Goal: Task Accomplishment & Management: Complete application form

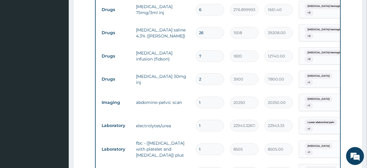
scroll to position [255, 0]
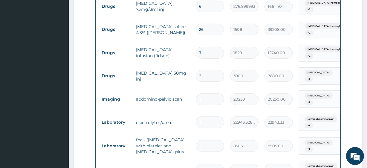
click at [209, 7] on input "6" at bounding box center [210, 7] width 28 height 12
type input "5"
type input "1384.50"
type input "4"
type input "1107.60"
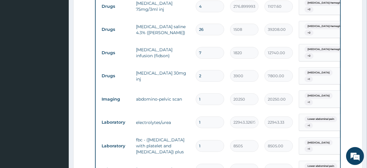
type input "3"
type input "830.70"
type input "2"
type input "553.80"
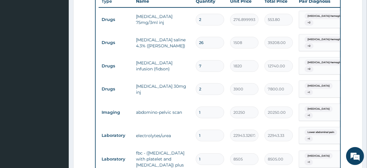
scroll to position [237, 0]
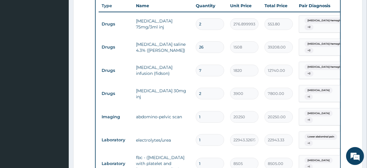
click at [203, 44] on input "26" at bounding box center [210, 47] width 28 height 12
type input "25"
type input "37700.00"
type input "26"
type input "39208.00"
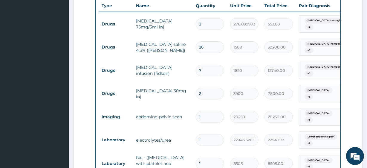
type input "25"
type input "37700.00"
type input "23"
type input "34684.00"
type input "22"
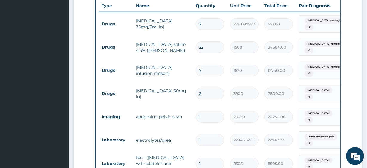
type input "33176.00"
type input "21"
type input "31668.00"
type input "20"
type input "30160.00"
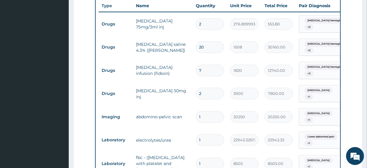
type input "19"
type input "28652.00"
type input "18"
type input "27144.00"
type input "17"
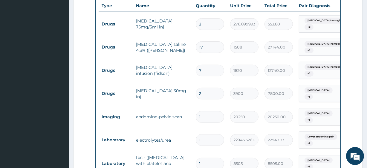
type input "25636.00"
type input "16"
type input "24128.00"
type input "13"
type input "19604.00"
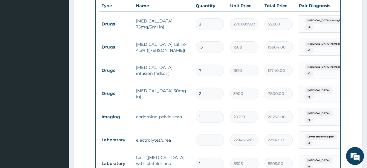
type input "12"
type input "18096.00"
type input "11"
type input "16588.00"
type input "10"
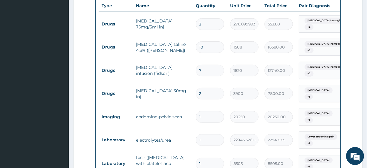
type input "15080.00"
type input "9"
type input "13572.00"
type input "8"
type input "12064.00"
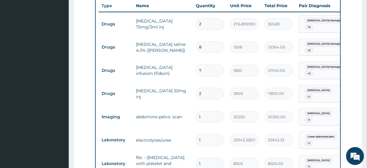
type input "7"
type input "10556.00"
type input "6"
type input "9048.00"
type input "5"
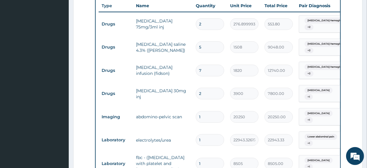
type input "7540.00"
type input "4"
type input "6032.00"
type input "3"
type input "4524.00"
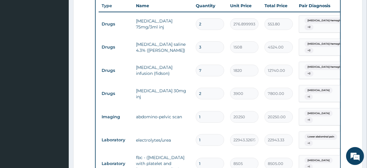
type input "2"
type input "3016.00"
type input "1"
type input "1508.00"
type input "2"
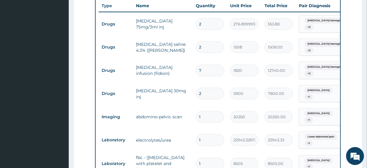
type input "3016.00"
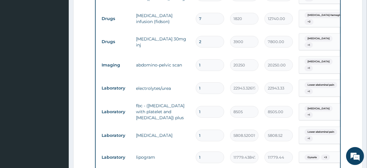
scroll to position [289, 0]
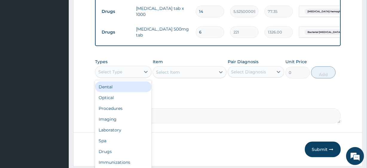
click at [134, 67] on div "Select Type" at bounding box center [117, 72] width 45 height 10
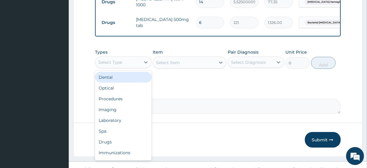
scroll to position [511, 0]
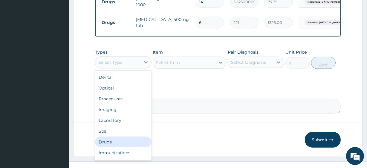
click at [126, 136] on div "Drugs" at bounding box center [123, 141] width 56 height 11
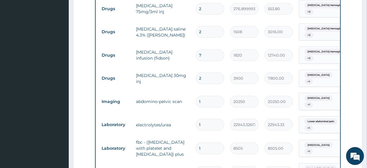
scroll to position [251, 0]
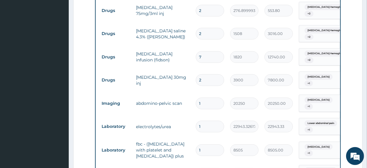
click at [206, 54] on input "7" at bounding box center [210, 57] width 28 height 12
type input "6"
type input "10920.00"
type input "5"
type input "9100.00"
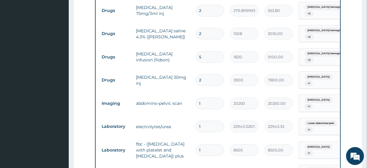
type input "4"
type input "7280.00"
type input "3"
type input "5460.00"
type input "2"
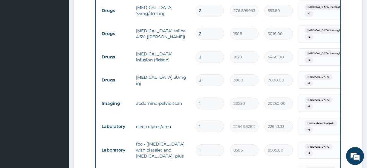
type input "3640.00"
type input "3"
type input "5460.00"
type input "4"
type input "7280.00"
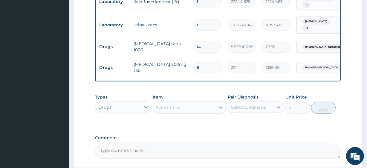
scroll to position [471, 0]
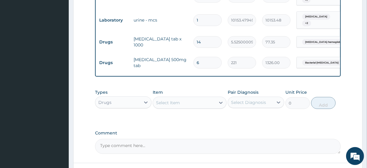
type input "4"
drag, startPoint x: 132, startPoint y: 91, endPoint x: 133, endPoint y: 99, distance: 7.5
click at [133, 99] on div "Types Drugs" at bounding box center [123, 99] width 56 height 20
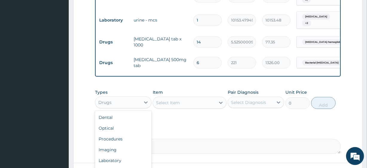
click at [133, 99] on div "Drugs" at bounding box center [117, 102] width 45 height 10
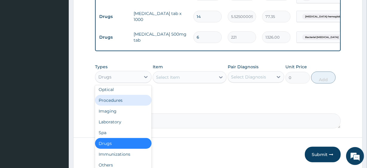
scroll to position [13, 0]
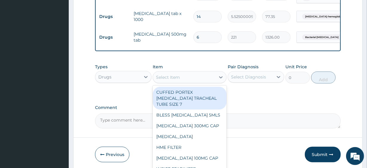
click at [177, 76] on div "Select Item" at bounding box center [184, 77] width 62 height 10
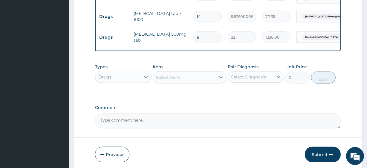
click at [177, 76] on div "Select Item" at bounding box center [184, 77] width 62 height 10
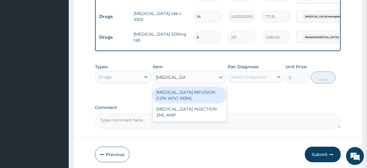
type input "paracetamol in"
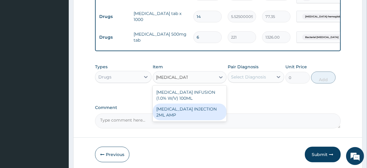
click at [179, 109] on div "[MEDICAL_DATA] INJECTION 2ML AMP" at bounding box center [190, 111] width 74 height 17
type input "253.5"
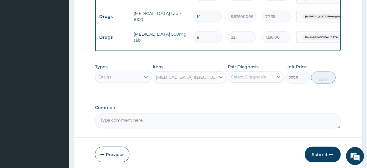
click at [245, 77] on div "Select Diagnosis" at bounding box center [250, 77] width 45 height 10
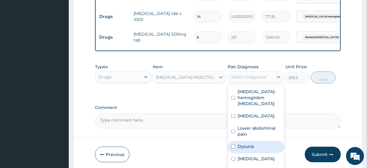
scroll to position [28, 0]
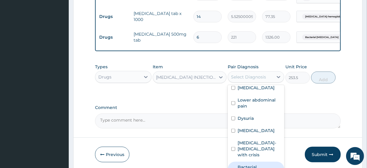
click at [252, 161] on div "Bacterial [MEDICAL_DATA]" at bounding box center [256, 170] width 56 height 18
checkbox input "true"
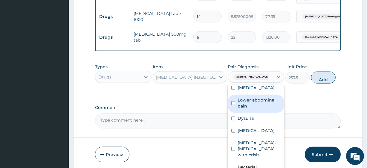
scroll to position [0, 0]
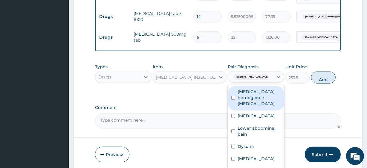
click at [256, 101] on label "[MEDICAL_DATA]-hemoglobin [MEDICAL_DATA]" at bounding box center [259, 97] width 43 height 18
checkbox input "true"
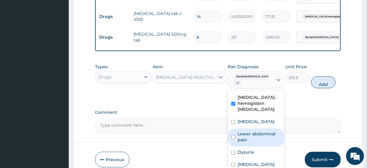
scroll to position [28, 0]
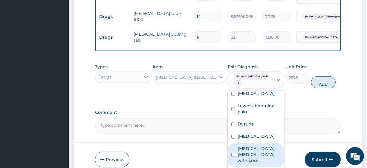
click at [254, 149] on label "[MEDICAL_DATA]-[MEDICAL_DATA] with crisis" at bounding box center [259, 154] width 43 height 18
checkbox input "true"
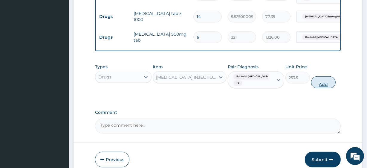
click at [318, 83] on button "Add" at bounding box center [323, 82] width 25 height 12
type input "0"
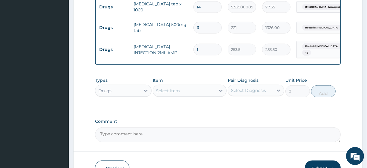
scroll to position [507, 0]
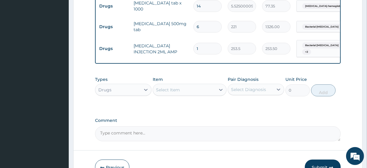
type input "10"
type input "2535.00"
type input "9"
type input "2281.50"
type input "8"
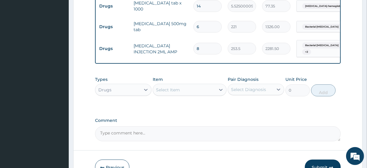
type input "2028.00"
type input "7"
type input "1774.50"
type input "6"
type input "1521.00"
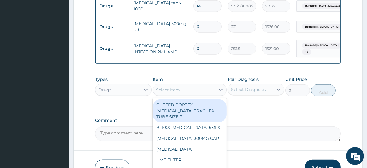
click at [195, 85] on div "Select Item" at bounding box center [184, 90] width 62 height 10
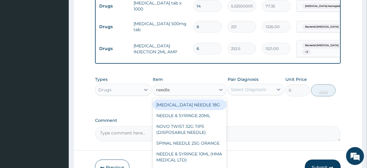
type input "needle"
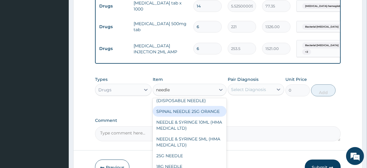
scroll to position [34, 0]
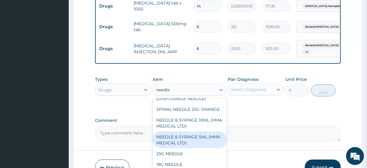
click at [196, 142] on div "NEEDLE & SYRINGE 5ML (HMA MEDICAL LTD)" at bounding box center [190, 139] width 74 height 17
type input "220"
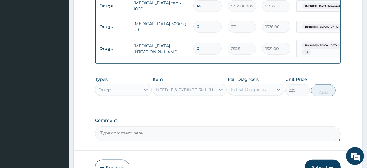
click at [261, 86] on div "Select Diagnosis" at bounding box center [248, 89] width 35 height 6
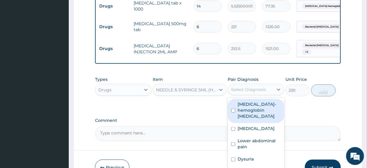
click at [260, 101] on label "[MEDICAL_DATA]-hemoglobin [MEDICAL_DATA]" at bounding box center [259, 110] width 43 height 18
checkbox input "true"
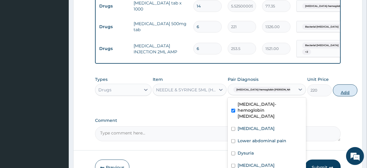
click at [333, 84] on button "Add" at bounding box center [345, 90] width 25 height 12
type input "0"
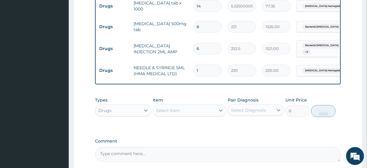
type input "2"
type input "440.00"
type input "3"
type input "660.00"
type input "4"
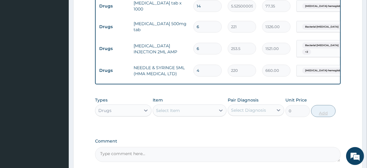
type input "880.00"
click at [232, 121] on div "Types Drugs Item Select Item Pair Diagnosis Select Diagnosis Unit Price 0 Add" at bounding box center [217, 111] width 245 height 35
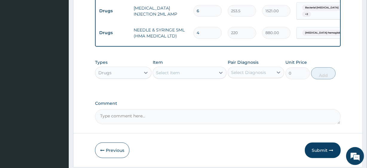
scroll to position [557, 0]
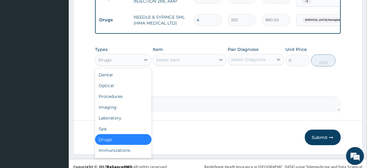
click at [133, 54] on div "Drugs" at bounding box center [123, 60] width 56 height 12
click at [128, 91] on div "Procedures" at bounding box center [123, 96] width 56 height 11
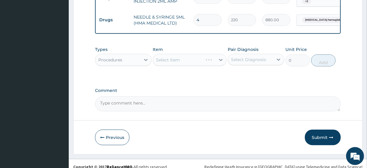
click at [181, 58] on div "Select Item" at bounding box center [190, 60] width 74 height 12
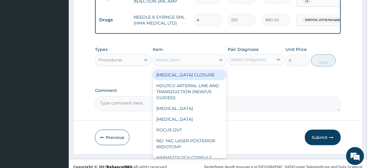
click at [181, 58] on div "Select Item" at bounding box center [184, 60] width 62 height 10
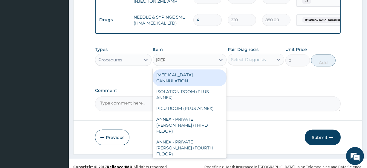
type input "annex"
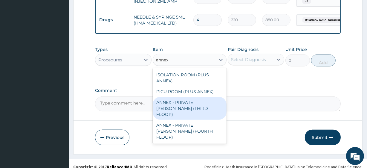
click at [191, 97] on div "ANNEX - PRIVATE WARD (THIRD FLOOR)" at bounding box center [190, 108] width 74 height 23
type input "40500"
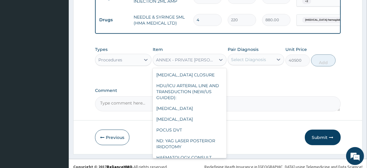
click at [189, 57] on div "ANNEX - PRIVATE WARD (THIRD FLOOR)" at bounding box center [186, 60] width 60 height 6
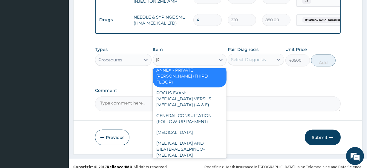
scroll to position [0, 0]
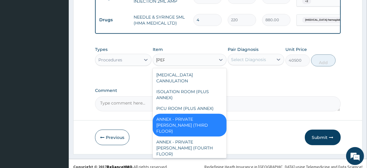
type input "annex"
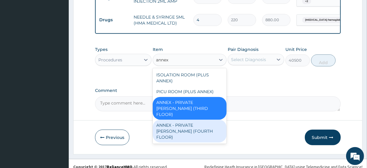
click at [194, 120] on div "ANNEX - PRIVATE [PERSON_NAME] (FOURTH FLOOR)" at bounding box center [190, 131] width 74 height 23
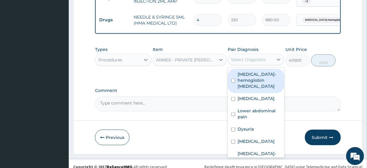
drag, startPoint x: 269, startPoint y: 53, endPoint x: 266, endPoint y: 74, distance: 21.1
click at [266, 65] on div "option Sickle cell-hemoglobin SS disease, selected. option Sickle cell-hemoglob…" at bounding box center [256, 59] width 56 height 11
click at [266, 74] on label "[MEDICAL_DATA]-hemoglobin [MEDICAL_DATA]" at bounding box center [259, 80] width 43 height 18
checkbox input "true"
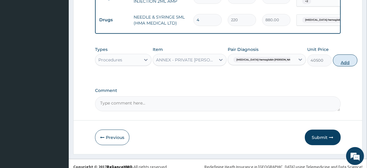
click at [333, 54] on button "Add" at bounding box center [345, 60] width 25 height 12
type input "0"
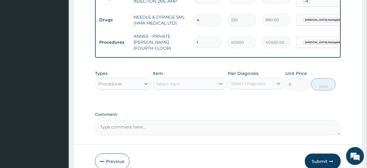
click at [131, 120] on textarea "Comment" at bounding box center [217, 127] width 245 height 15
type textarea "Kindly add Nursing charge. Price 13500"
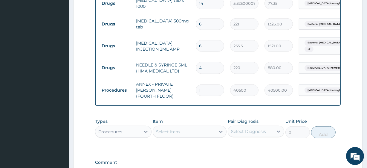
scroll to position [512, 0]
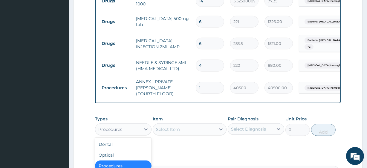
click at [134, 124] on div "Procedures" at bounding box center [117, 129] width 45 height 10
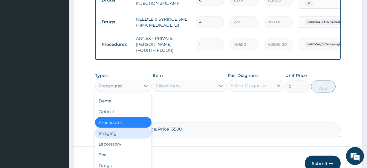
scroll to position [556, 0]
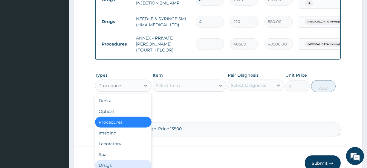
click at [126, 160] on div "Drugs" at bounding box center [123, 165] width 56 height 11
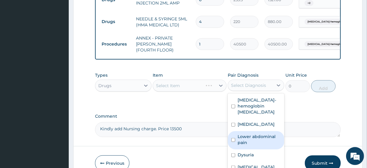
drag, startPoint x: 267, startPoint y: 74, endPoint x: 261, endPoint y: 125, distance: 51.5
click at [261, 91] on div "option Sickle cell-hemoglobin SS disease, selected. option Lower abdominal pain…" at bounding box center [256, 84] width 56 height 11
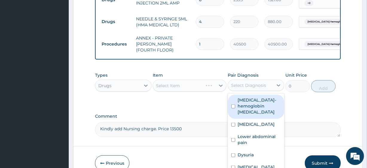
click at [253, 104] on label "[MEDICAL_DATA]-hemoglobin [MEDICAL_DATA]" at bounding box center [259, 106] width 43 height 18
checkbox input "true"
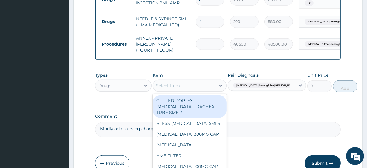
click at [176, 82] on div "Select Item" at bounding box center [168, 85] width 24 height 6
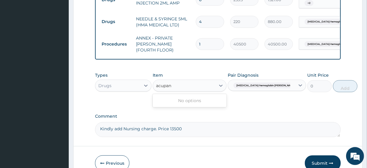
type input "acupan"
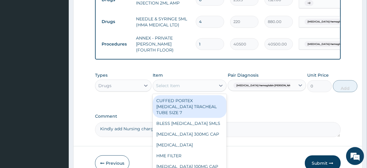
click at [170, 82] on div "Select Item" at bounding box center [168, 85] width 24 height 6
paste input "ACUPAN 20MG/2ML INJECTION"
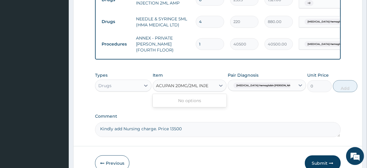
scroll to position [0, 0]
type input "ACUPAN 20MG/2ML"
click at [189, 122] on textarea "Kindly add Nursing charge. Price 13500" at bounding box center [217, 129] width 245 height 15
click at [155, 122] on textarea "Kindly add Nursing charge. Price 13500" at bounding box center [217, 129] width 245 height 15
paste textarea "ACUPAN 20MG/2ML INJECTION"
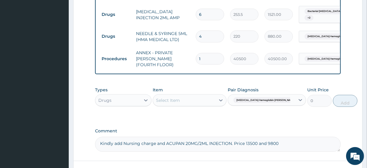
scroll to position [541, 0]
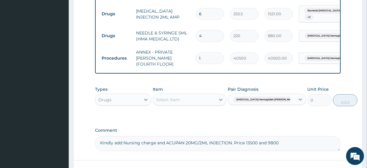
type textarea "Kindly add Nursing charge and ACUPAN 20MG/2ML INJECTION. Price 13500 and 9800"
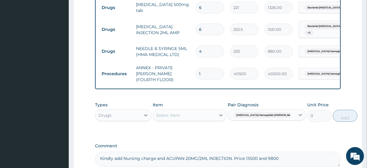
scroll to position [527, 0]
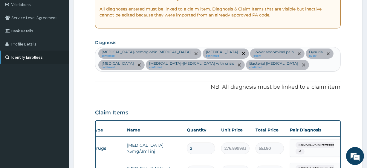
scroll to position [88, 0]
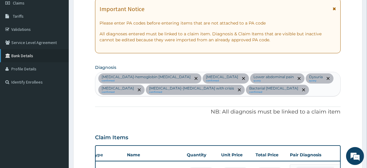
click at [40, 58] on link "Bank Details" at bounding box center [34, 55] width 69 height 13
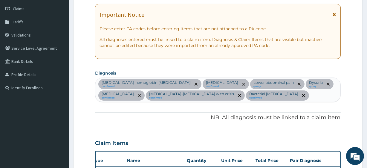
scroll to position [0, 0]
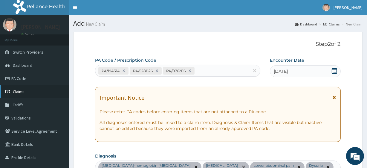
click at [33, 90] on link "Claims" at bounding box center [34, 91] width 69 height 13
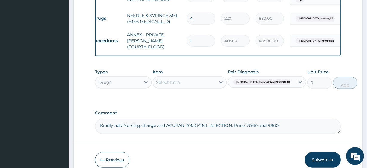
scroll to position [559, 0]
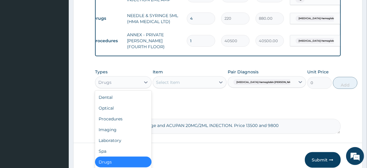
click at [129, 77] on div "Drugs" at bounding box center [117, 82] width 45 height 10
click at [124, 113] on div "Procedures" at bounding box center [123, 118] width 56 height 11
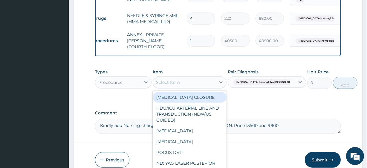
click at [192, 77] on div "Select Item" at bounding box center [184, 82] width 62 height 10
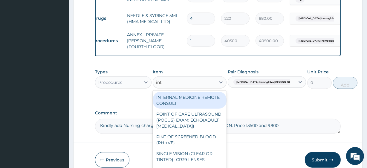
type input "inter"
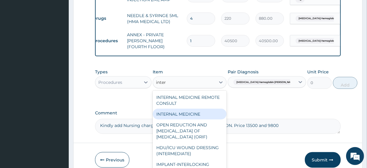
click at [198, 108] on div "INTERNAL MEDICINE" at bounding box center [190, 113] width 74 height 11
type input "27000"
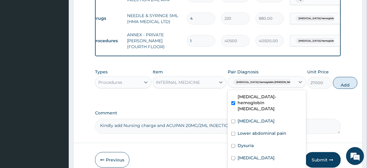
click at [266, 79] on span "Sickle cell-hemoglobin SS dise..." at bounding box center [266, 82] width 67 height 6
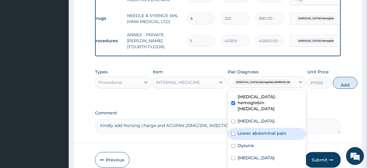
click at [259, 130] on label "Lower abdominal pain" at bounding box center [262, 133] width 49 height 6
checkbox input "true"
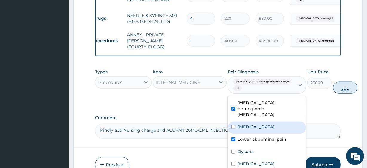
click at [255, 124] on label "[MEDICAL_DATA]" at bounding box center [256, 127] width 37 height 6
checkbox input "true"
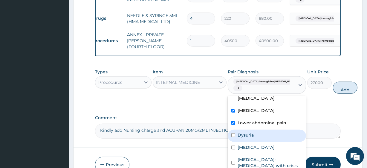
click at [255, 129] on div "Dysuria" at bounding box center [267, 135] width 78 height 12
checkbox input "true"
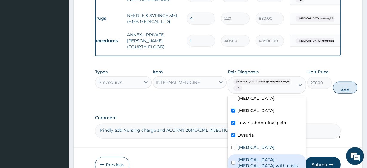
click at [259, 154] on div "[MEDICAL_DATA]-[MEDICAL_DATA] with crisis" at bounding box center [267, 163] width 78 height 18
checkbox input "true"
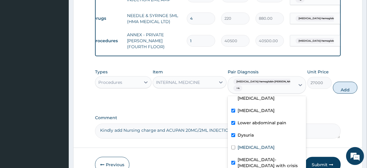
click at [259, 129] on div "Dysuria" at bounding box center [267, 135] width 78 height 12
checkbox input "false"
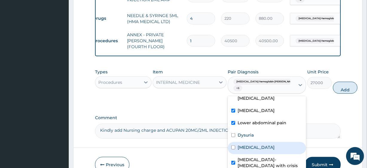
click at [260, 144] on label "[MEDICAL_DATA]" at bounding box center [256, 147] width 37 height 6
checkbox input "true"
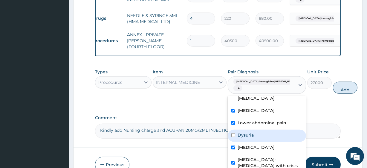
click at [262, 129] on div "Dysuria" at bounding box center [267, 135] width 78 height 12
checkbox input "true"
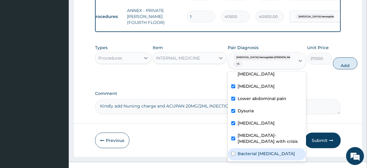
click at [239, 150] on label "Bacterial [MEDICAL_DATA]" at bounding box center [266, 153] width 57 height 6
checkbox input "true"
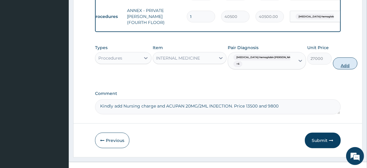
click at [333, 57] on button "Add" at bounding box center [345, 63] width 25 height 12
type input "0"
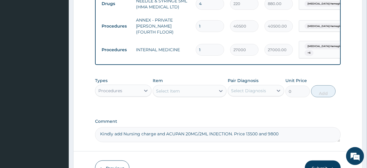
scroll to position [601, 0]
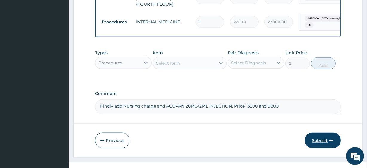
click at [327, 133] on button "Submit" at bounding box center [323, 140] width 36 height 16
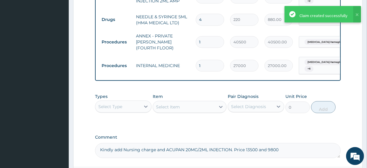
scroll to position [557, 0]
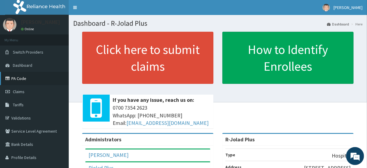
click at [44, 75] on link "PA Code" at bounding box center [34, 78] width 69 height 13
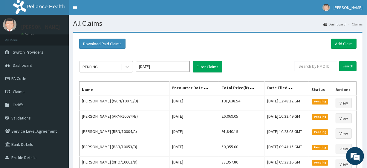
click at [226, 37] on div "Download Paid Claims Add Claim" at bounding box center [217, 44] width 283 height 16
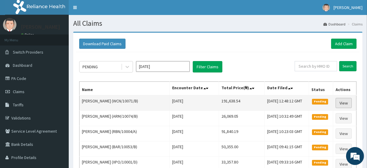
click at [345, 105] on link "View" at bounding box center [344, 103] width 16 height 10
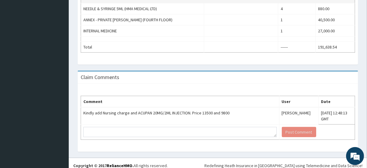
scroll to position [385, 0]
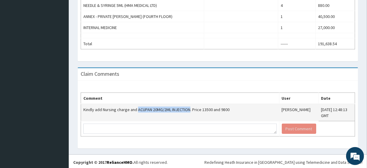
drag, startPoint x: 137, startPoint y: 108, endPoint x: 190, endPoint y: 109, distance: 52.6
click at [190, 109] on td "Kindly add Nursing charge and ACUPAN 20MG/2ML INJECTION. Price 13500 and 9800" at bounding box center [180, 112] width 198 height 17
copy td "ACUPAN 20MG/2ML INJECTION"
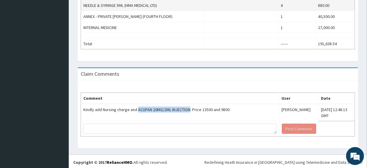
scroll to position [0, 0]
